Goal: Check status: Check status

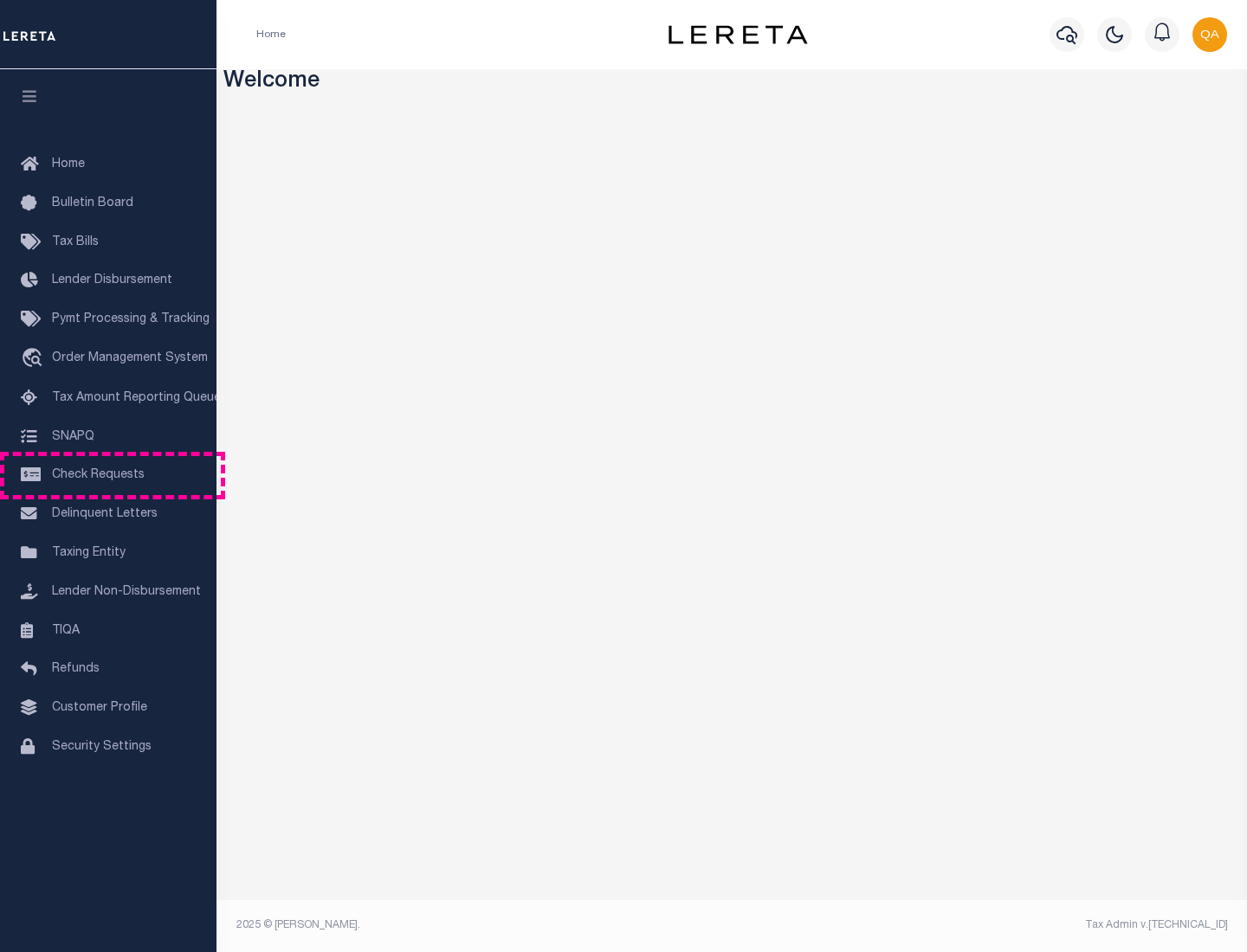
click at [108, 475] on span "Check Requests" at bounding box center [98, 475] width 92 height 12
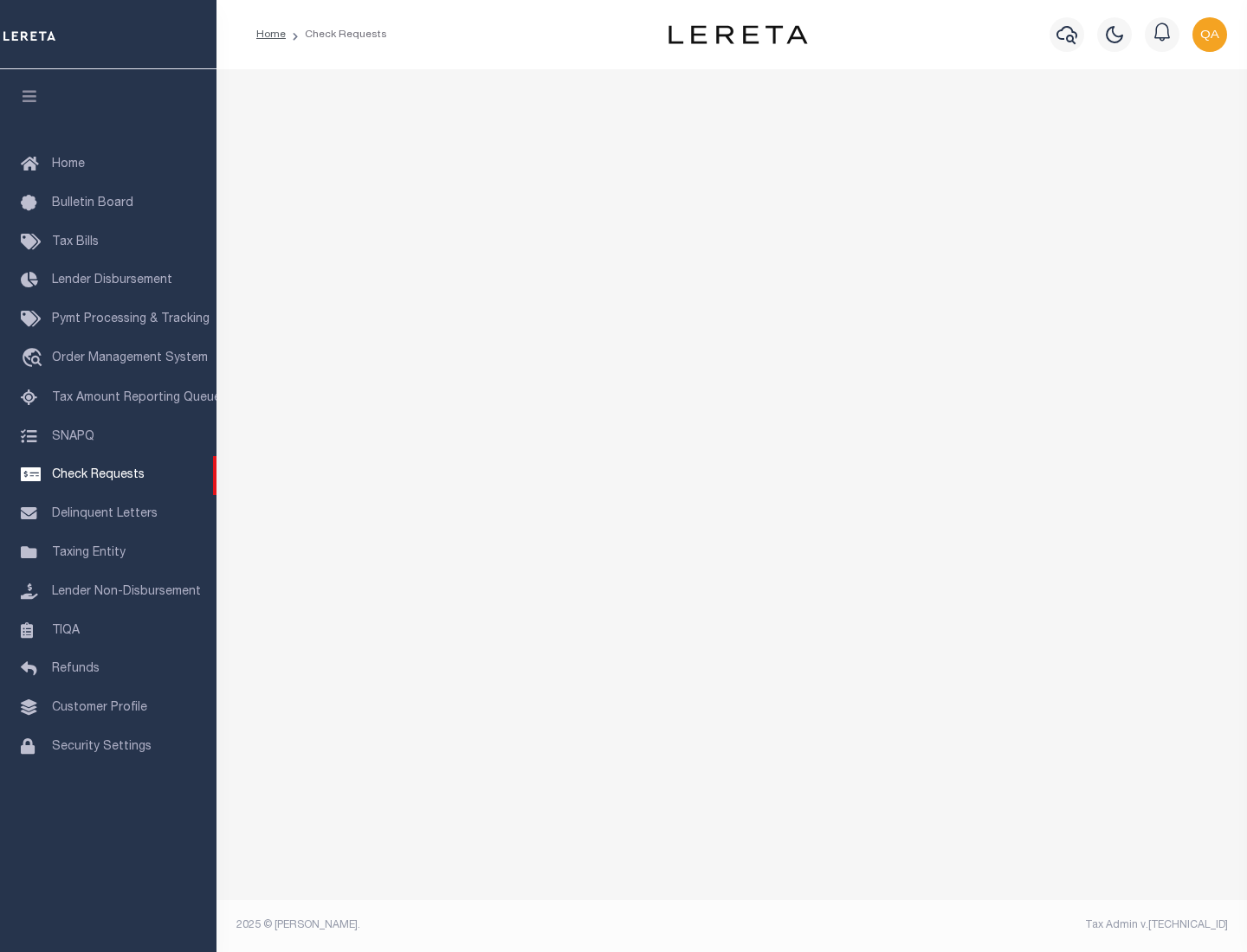
select select "50"
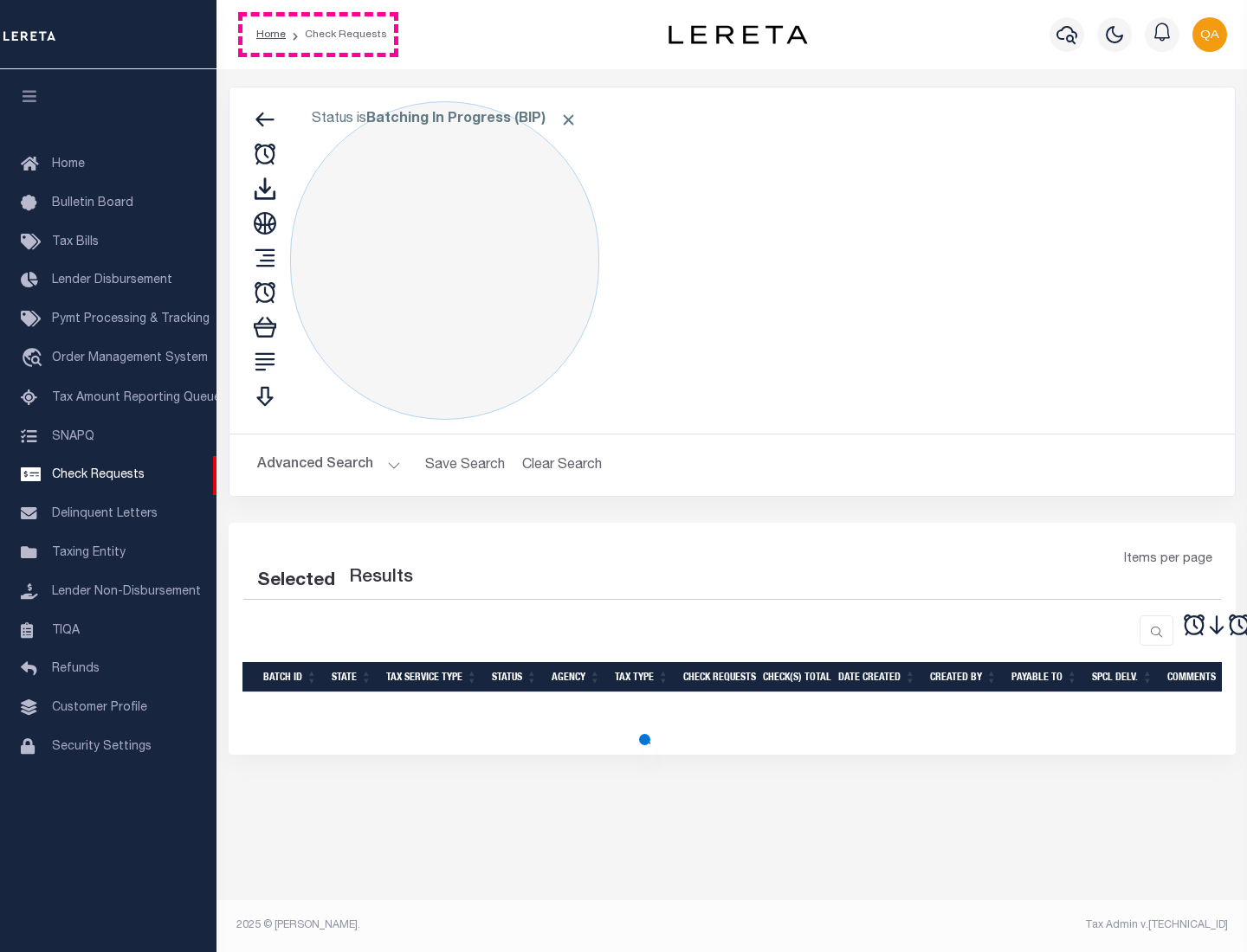
select select "50"
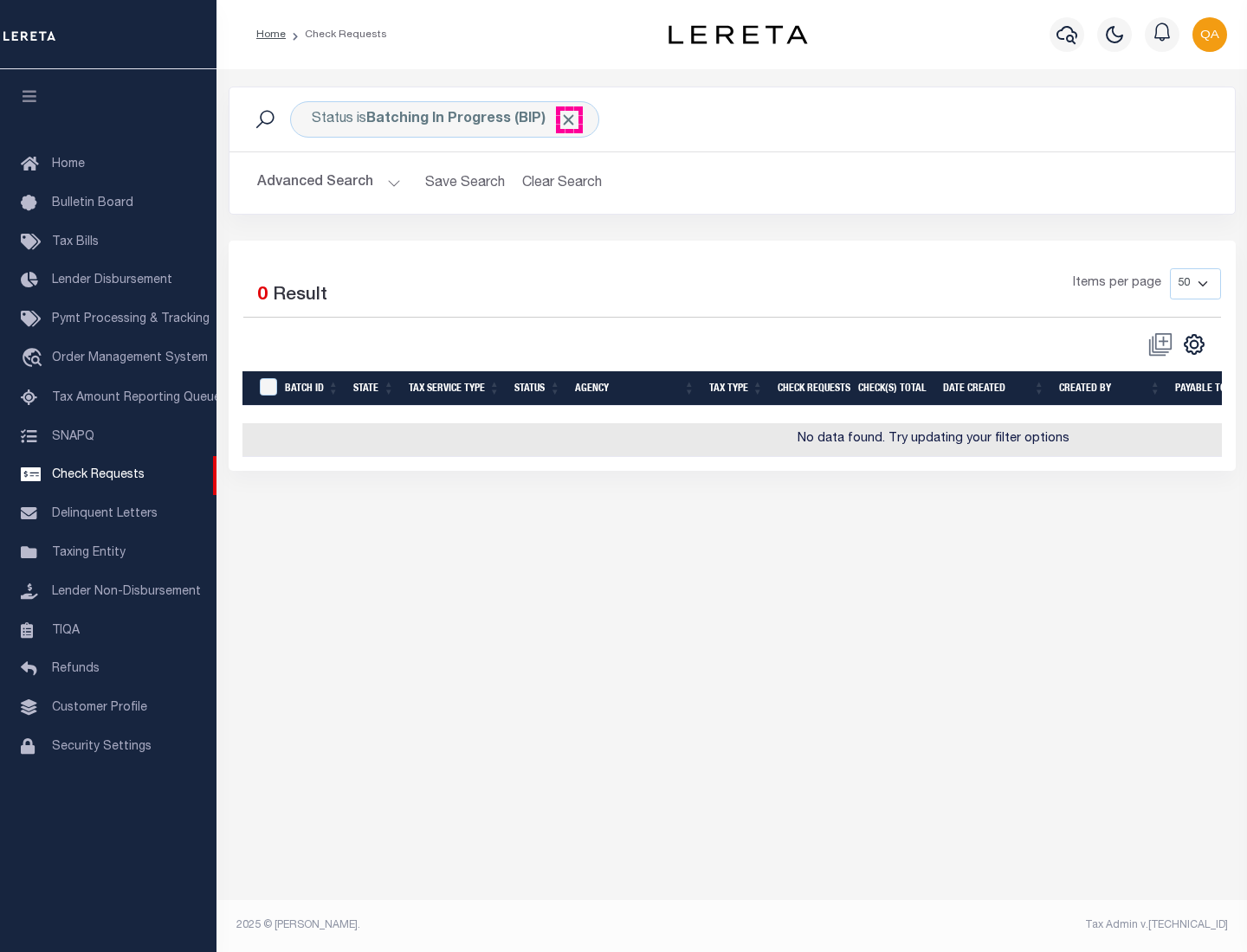
click at [569, 119] on span "Click to Remove" at bounding box center [569, 120] width 19 height 19
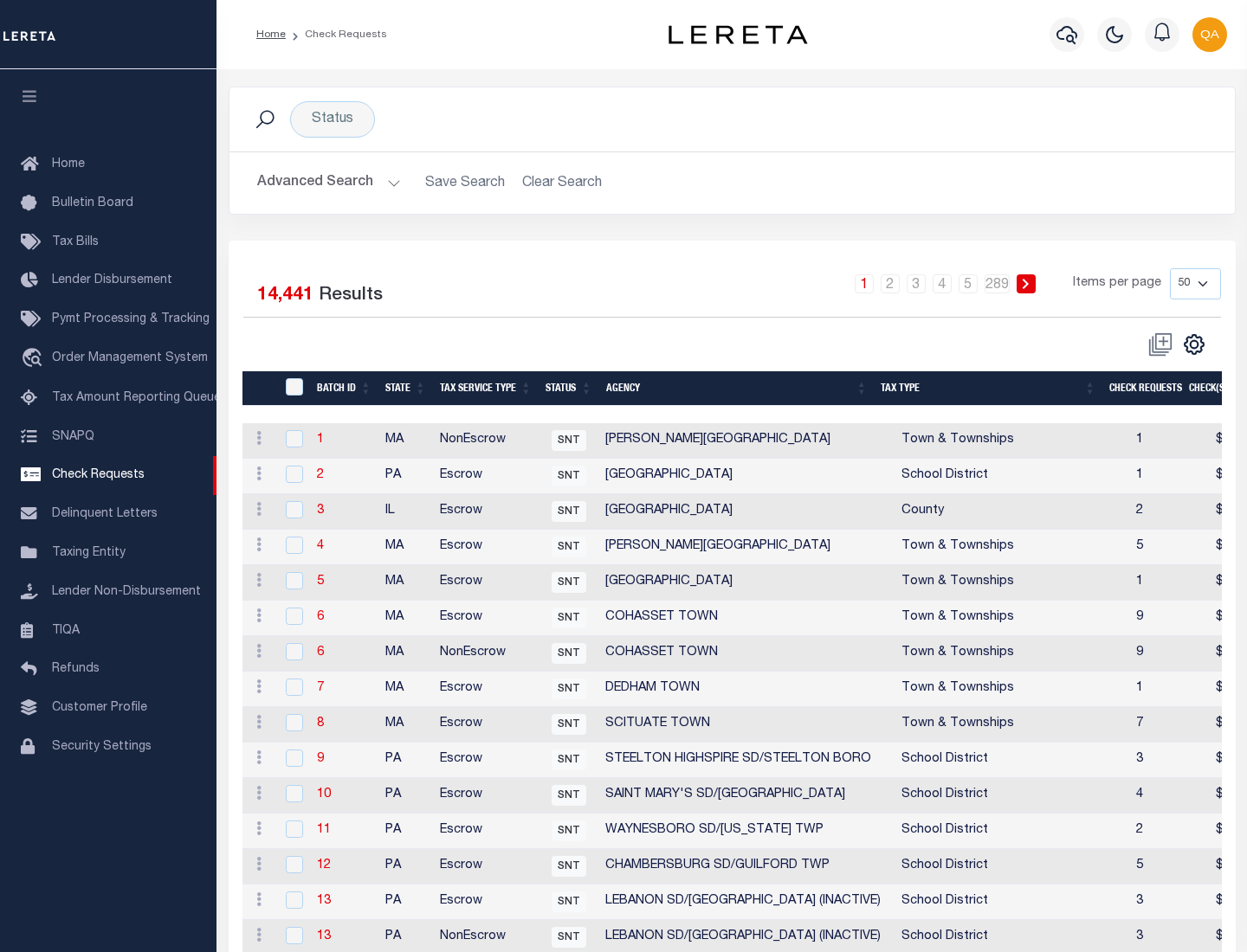
scroll to position [835, 0]
